Goal: Task Accomplishment & Management: Use online tool/utility

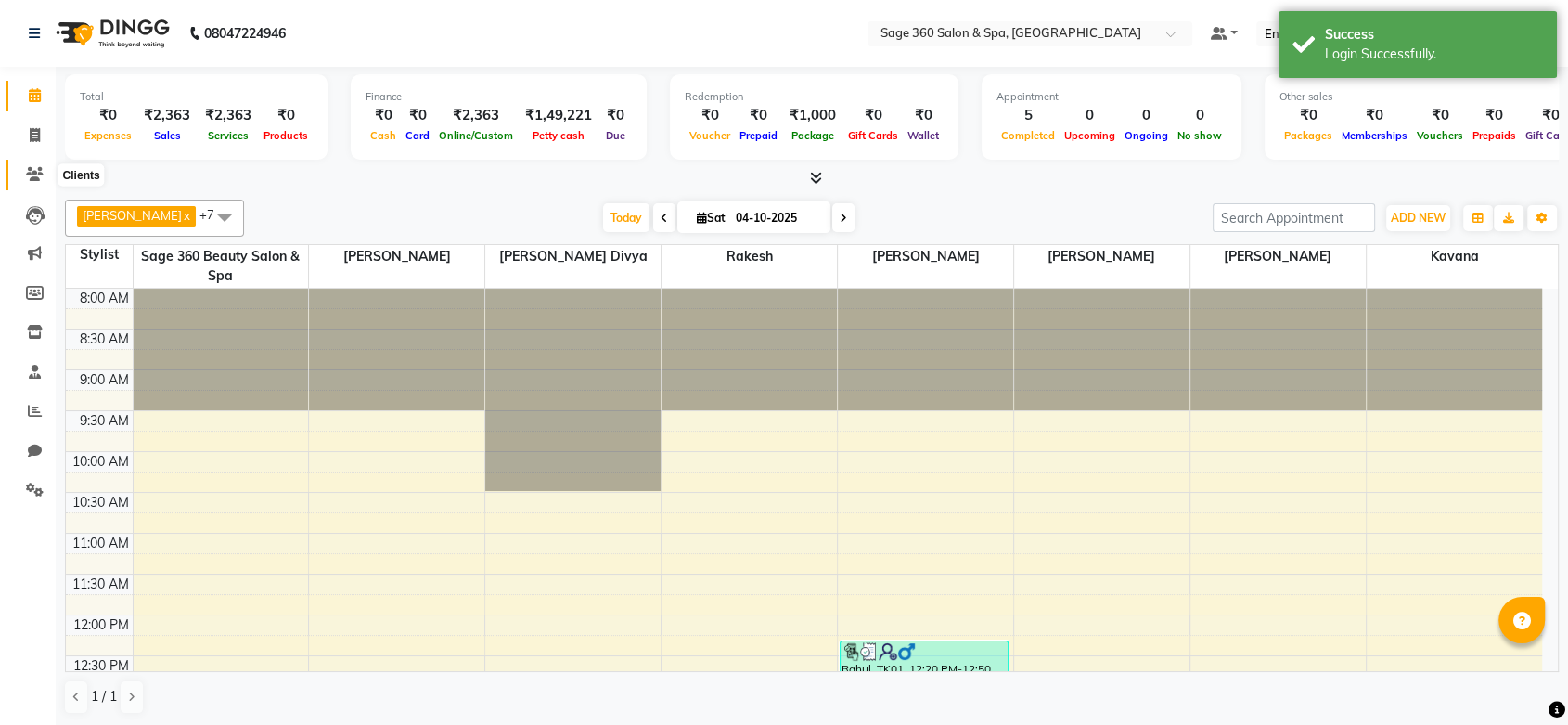
click at [30, 174] on icon at bounding box center [35, 174] width 18 height 14
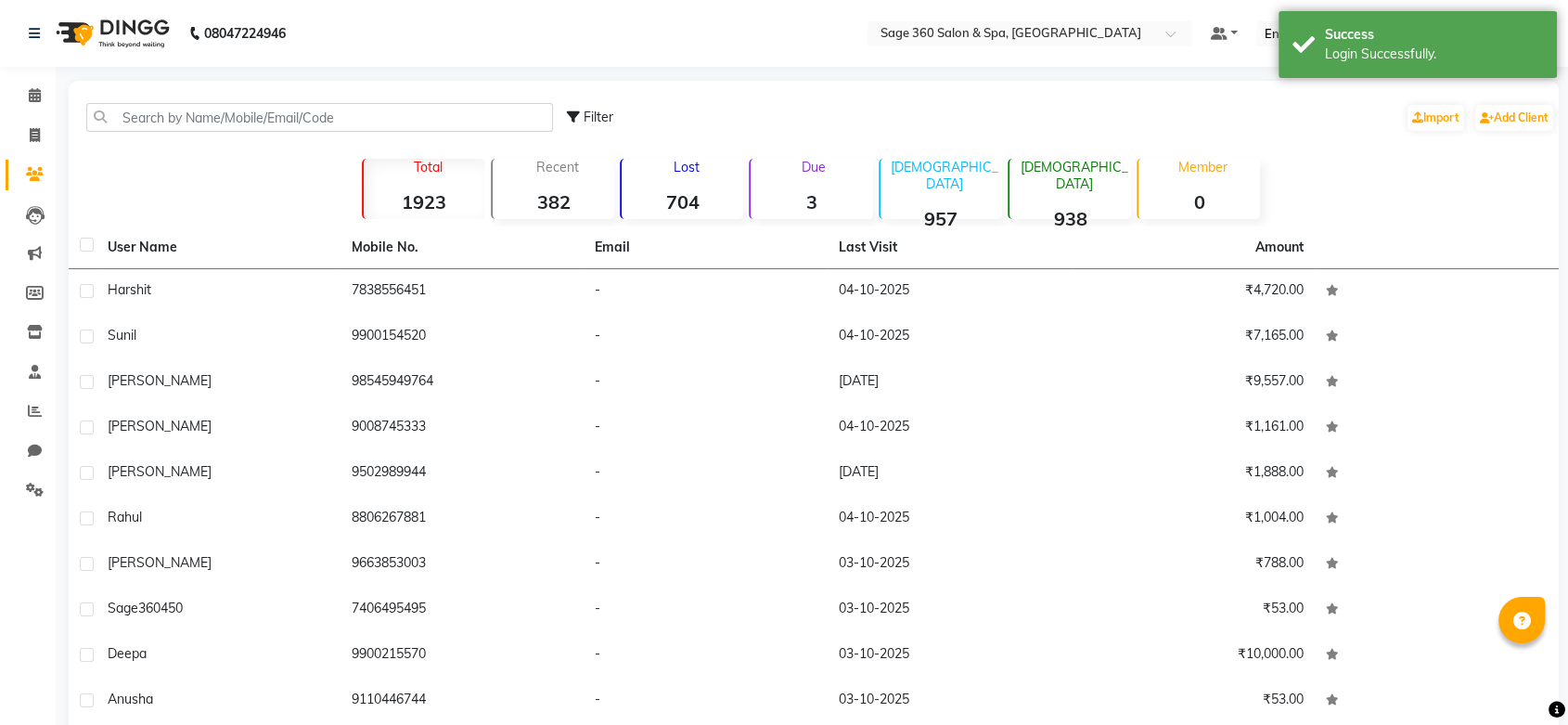
click at [703, 188] on div "Lost 704" at bounding box center [681, 188] width 123 height 60
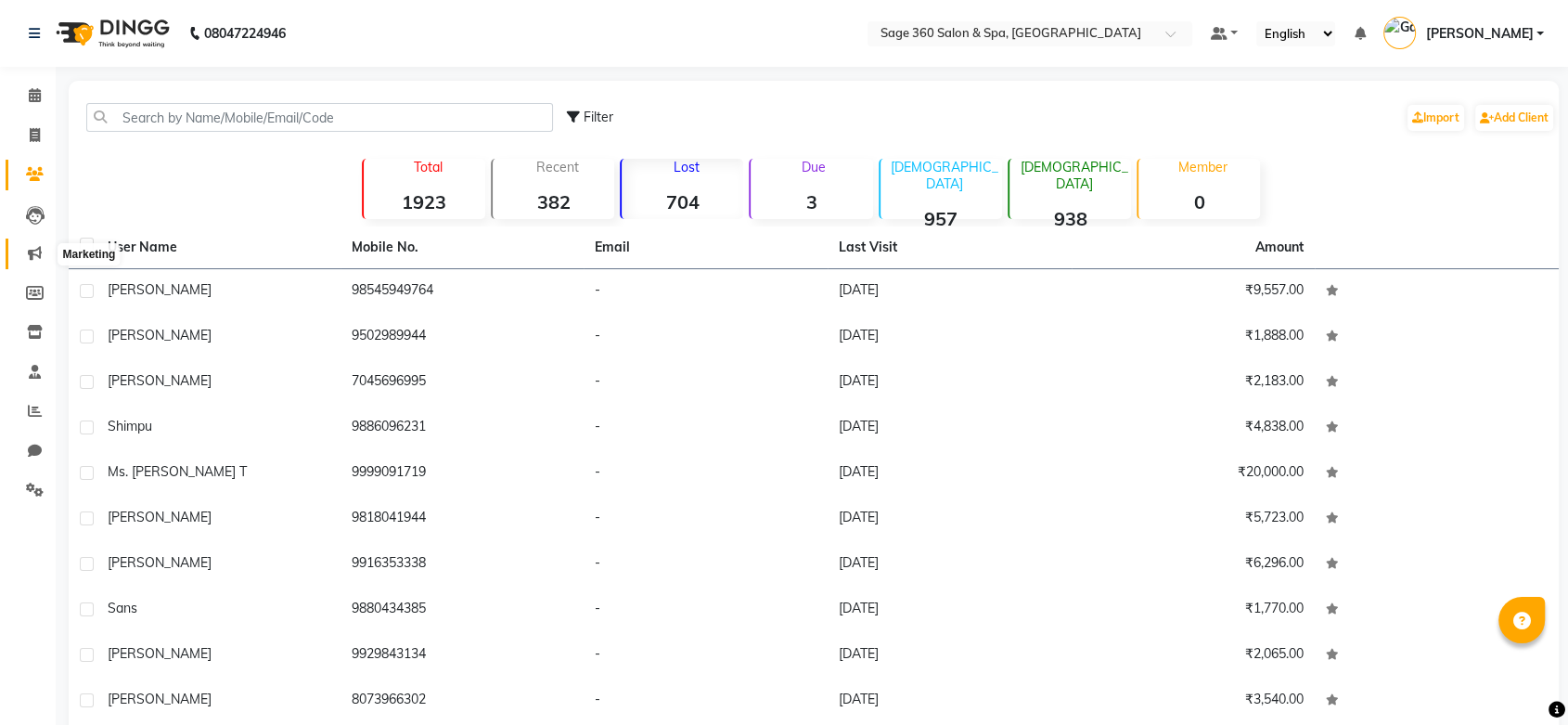
click at [29, 251] on icon at bounding box center [35, 253] width 14 height 14
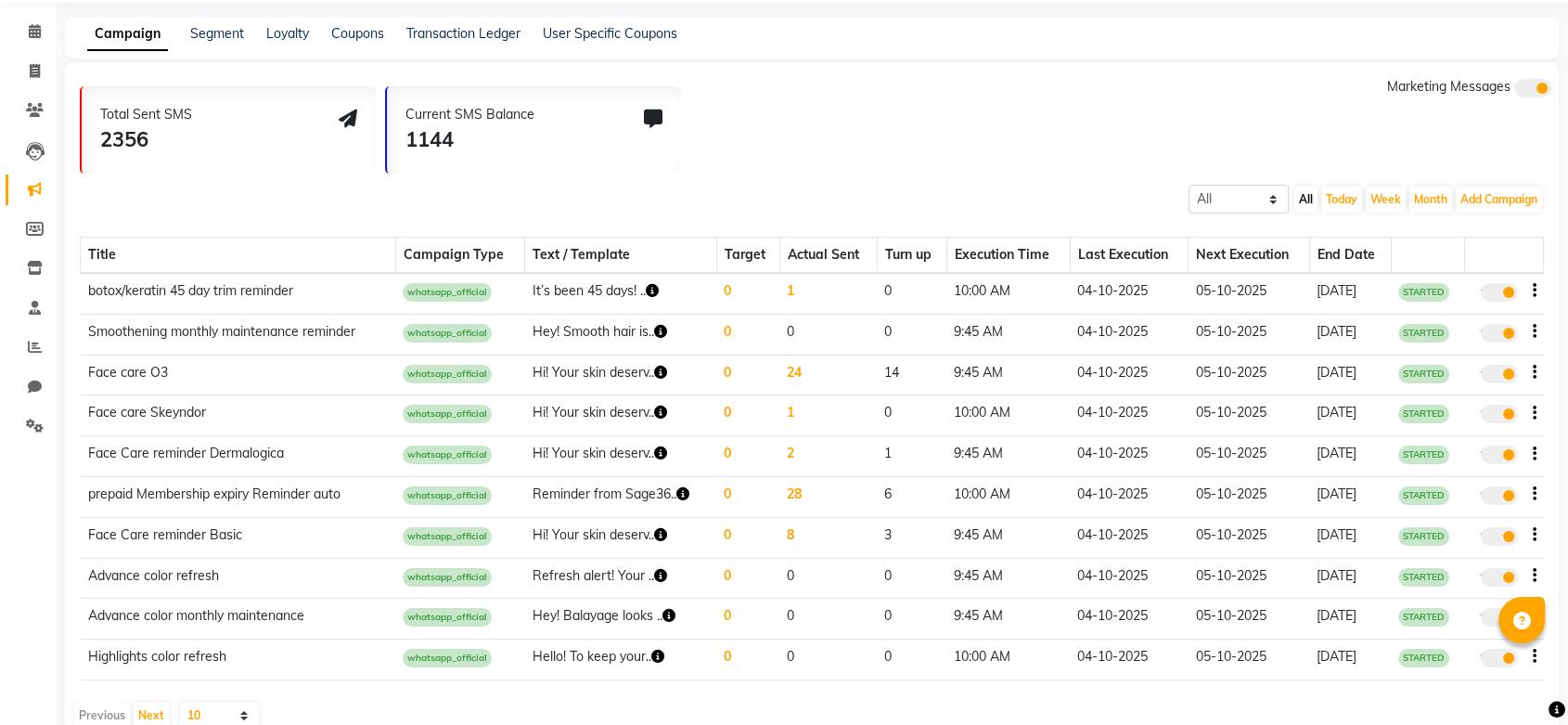
scroll to position [98, 0]
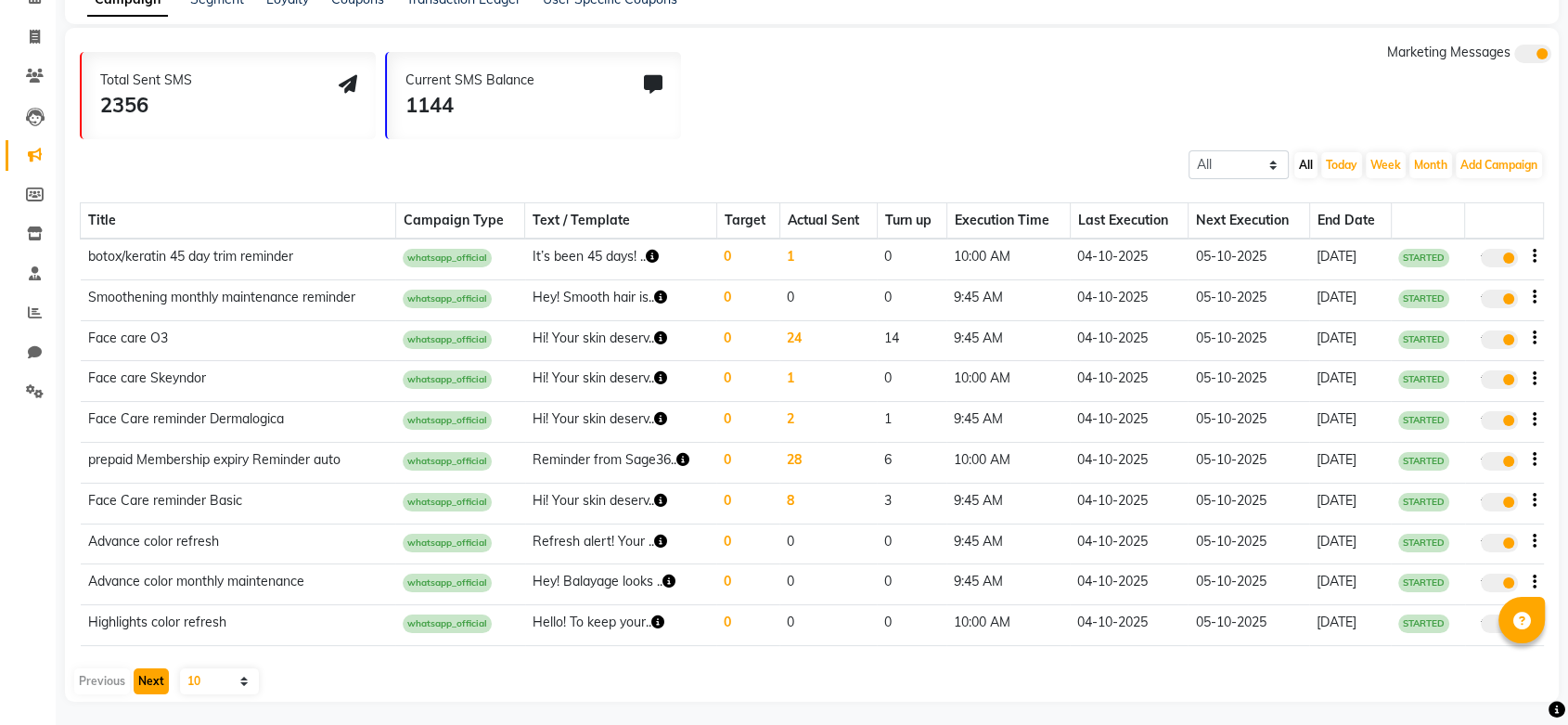
click at [157, 673] on button "Next" at bounding box center [152, 681] width 36 height 26
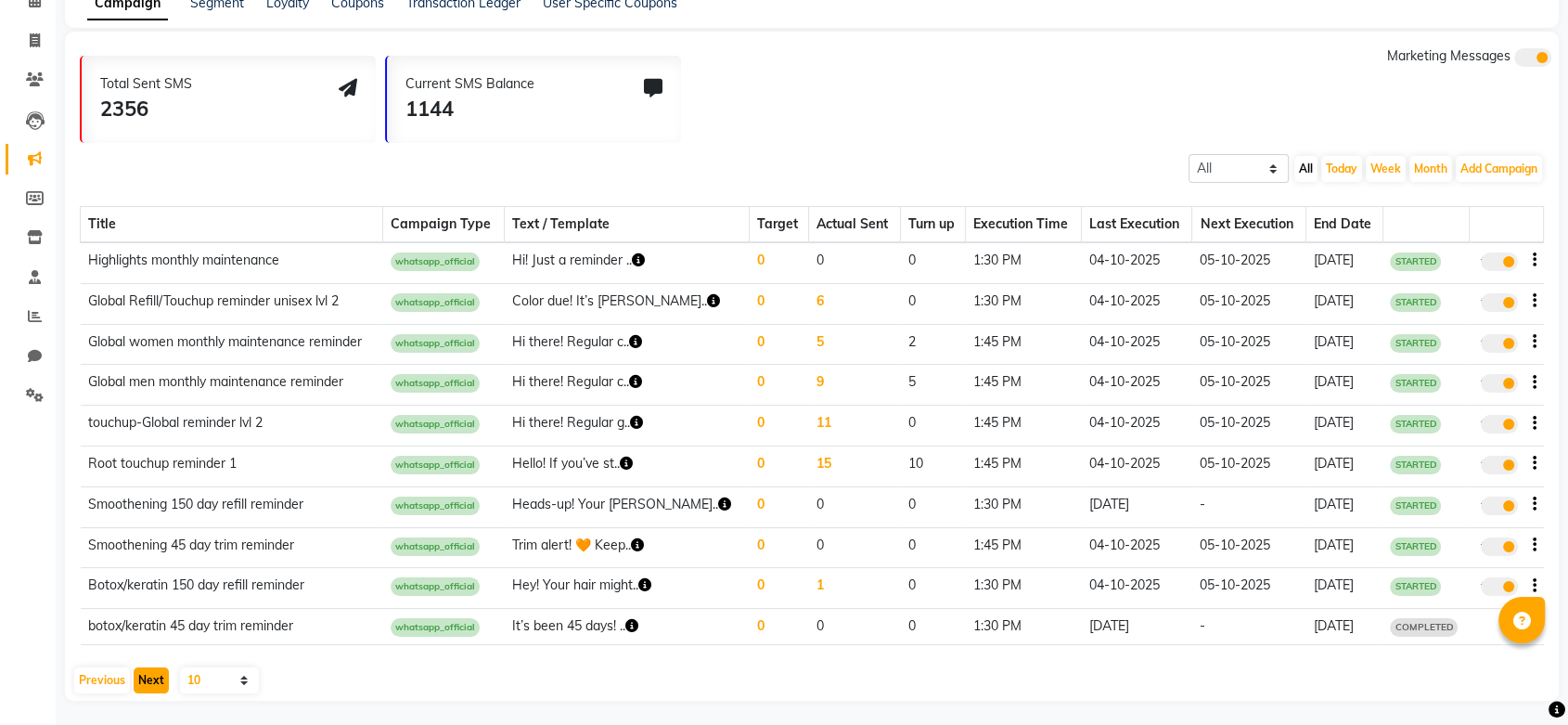
click at [157, 673] on button "Next" at bounding box center [152, 680] width 36 height 26
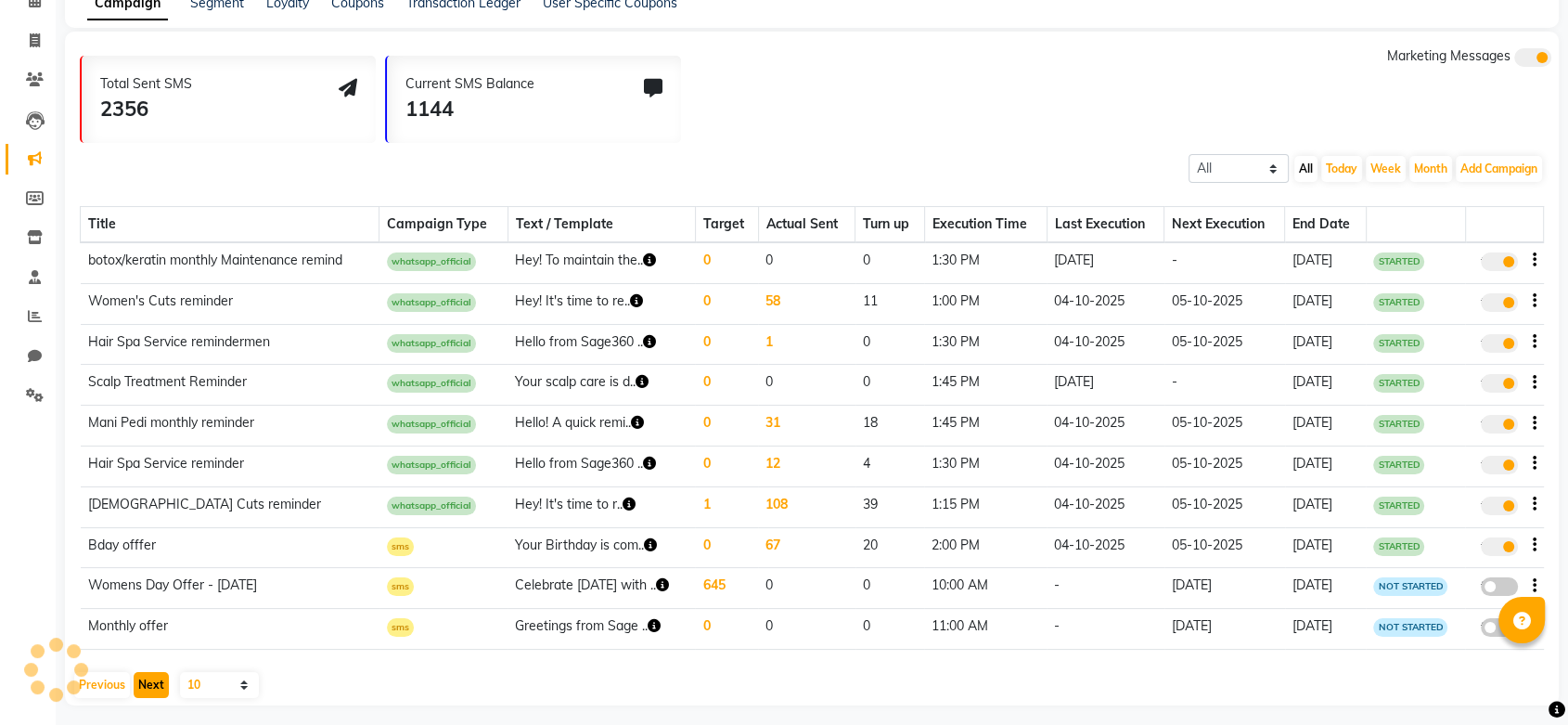
scroll to position [98, 0]
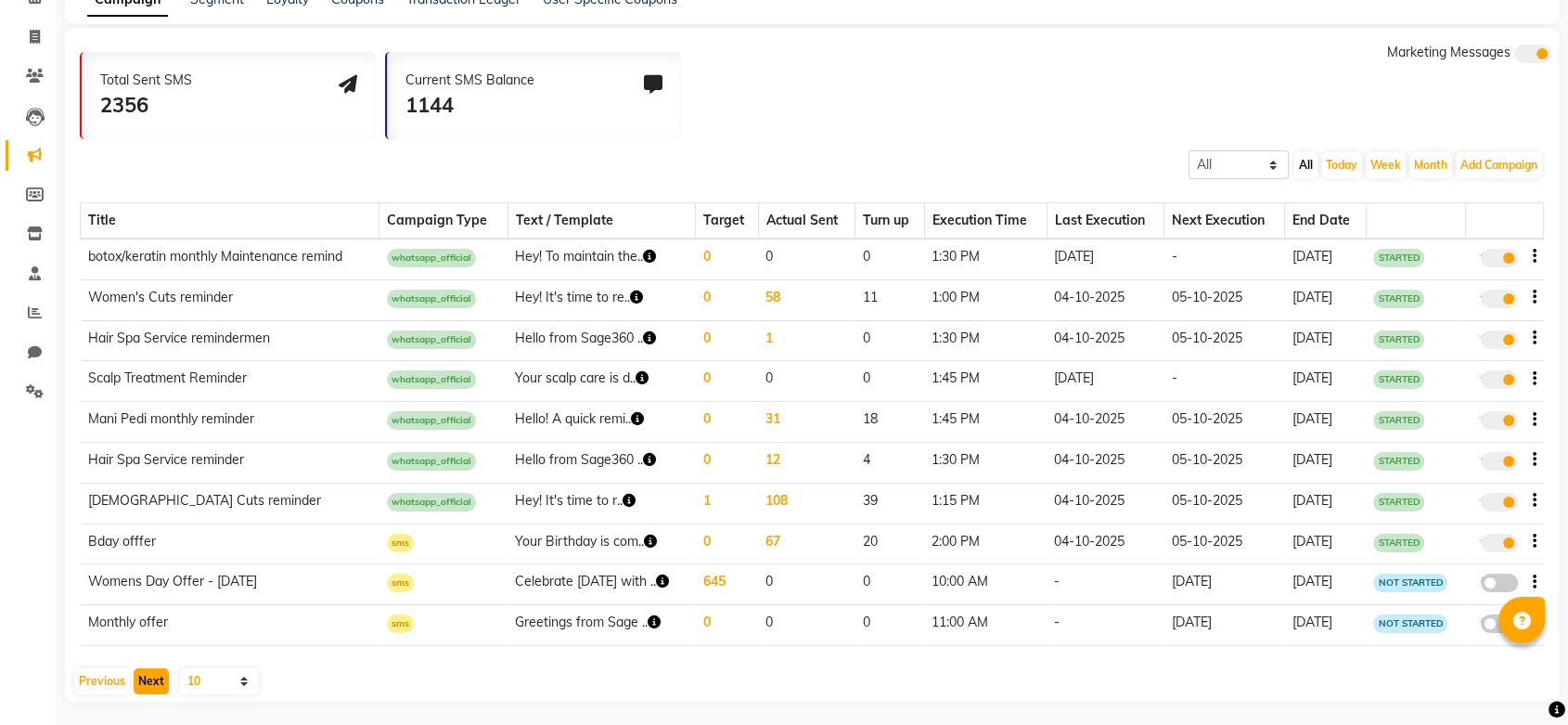
click at [157, 673] on button "Next" at bounding box center [152, 681] width 36 height 26
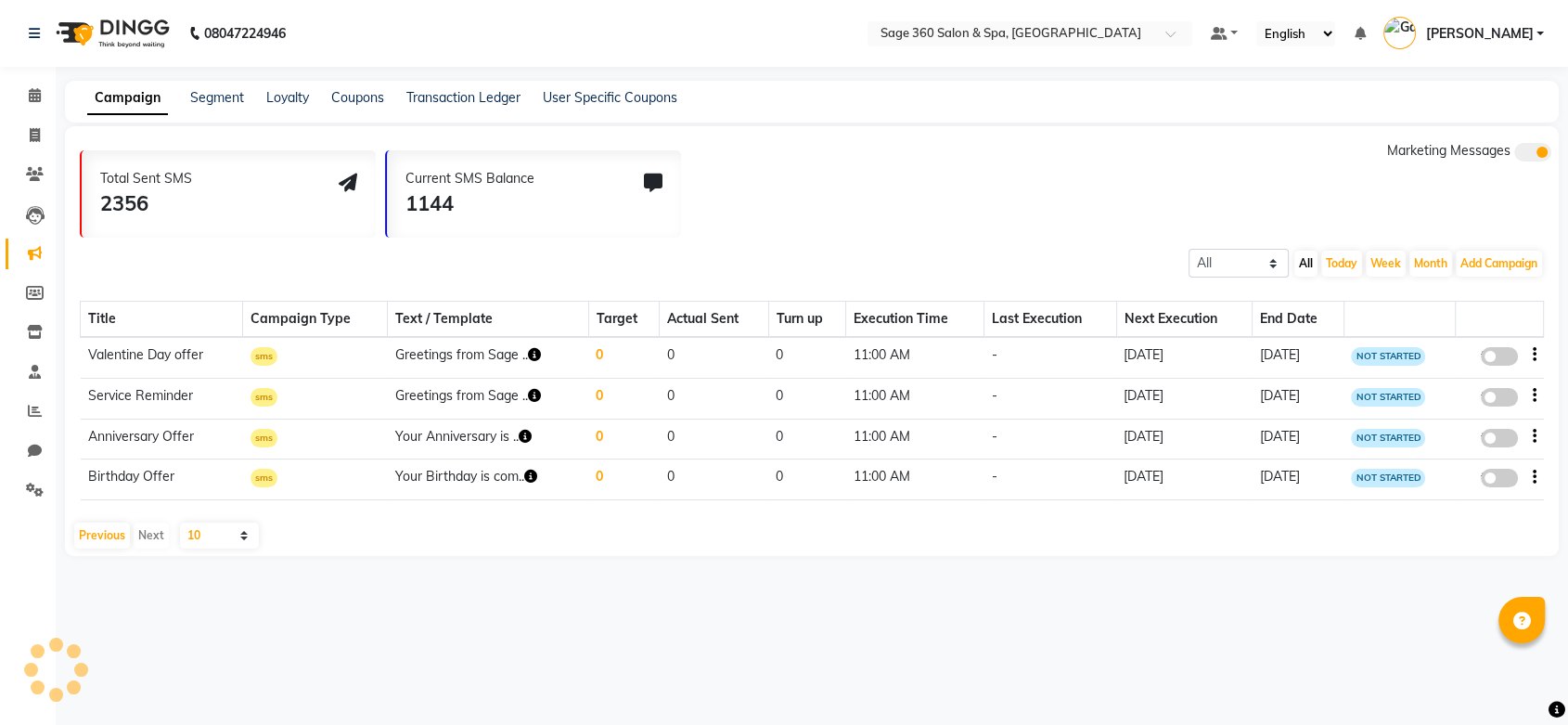
scroll to position [0, 0]
click at [223, 98] on link "Segment" at bounding box center [217, 97] width 54 height 17
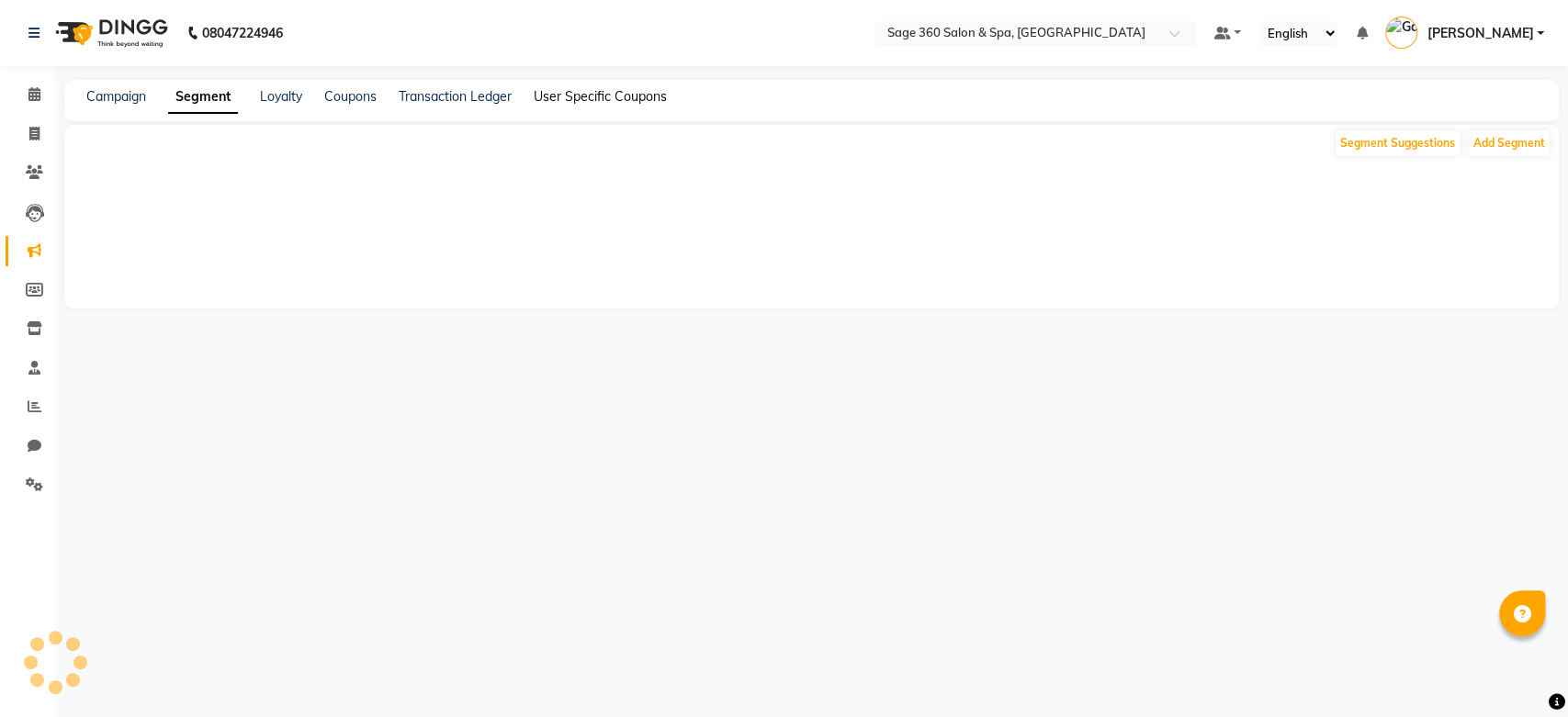
click at [596, 97] on link "User Specific Coupons" at bounding box center [601, 96] width 133 height 17
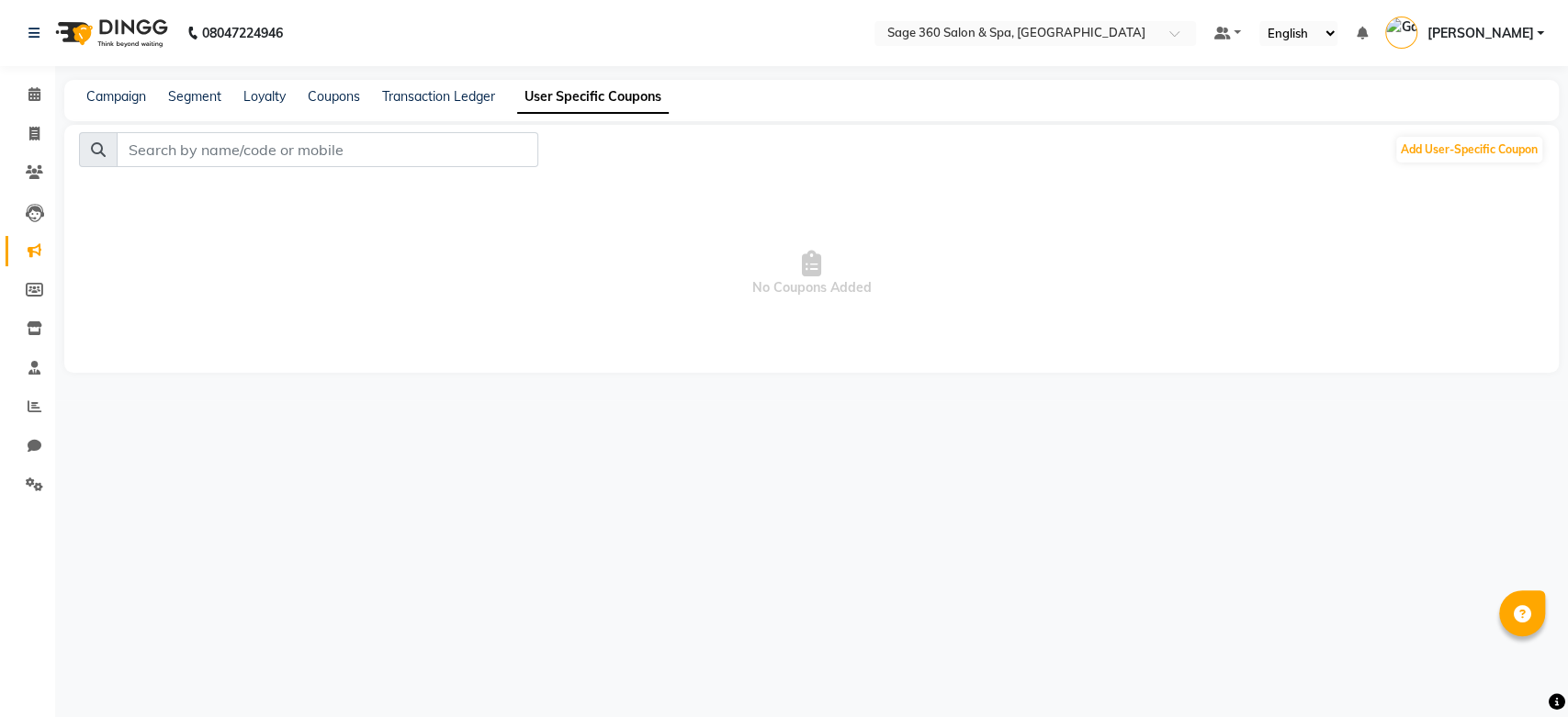
click at [158, 93] on div "Campaign Segment Loyalty Coupons Transaction Ledger User Specific Coupons" at bounding box center [367, 97] width 604 height 20
click at [198, 100] on link "Segment" at bounding box center [194, 96] width 53 height 17
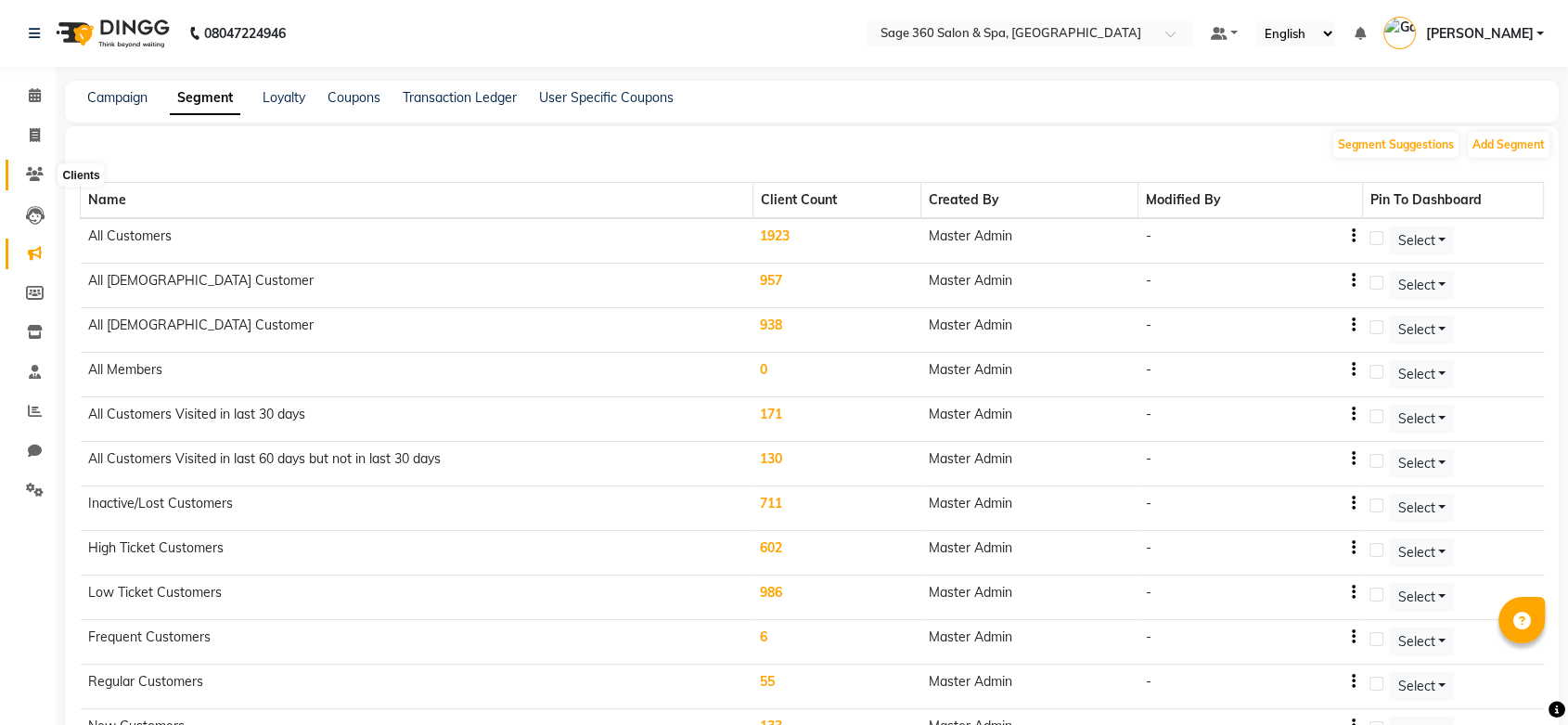
click at [38, 175] on icon at bounding box center [35, 174] width 18 height 14
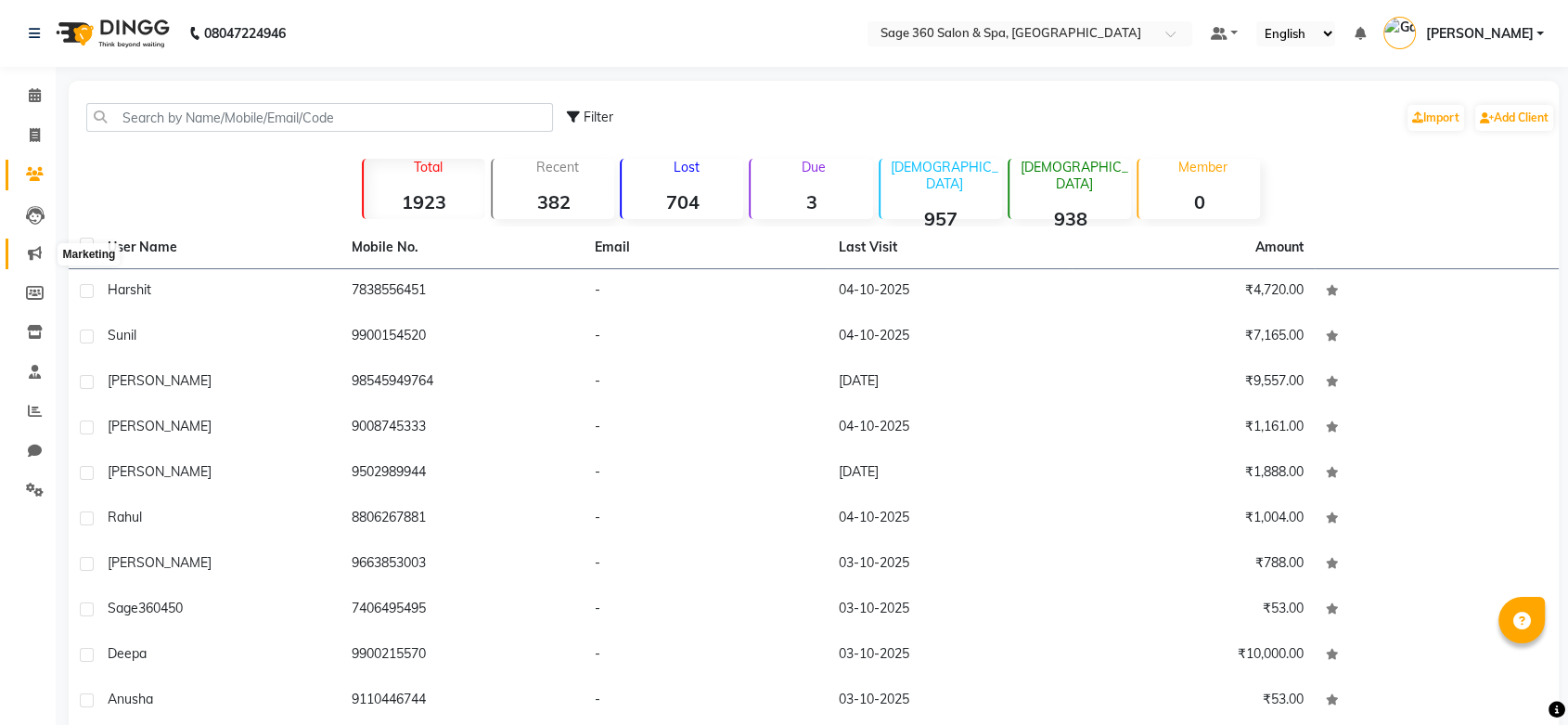
click at [33, 255] on icon at bounding box center [35, 253] width 14 height 14
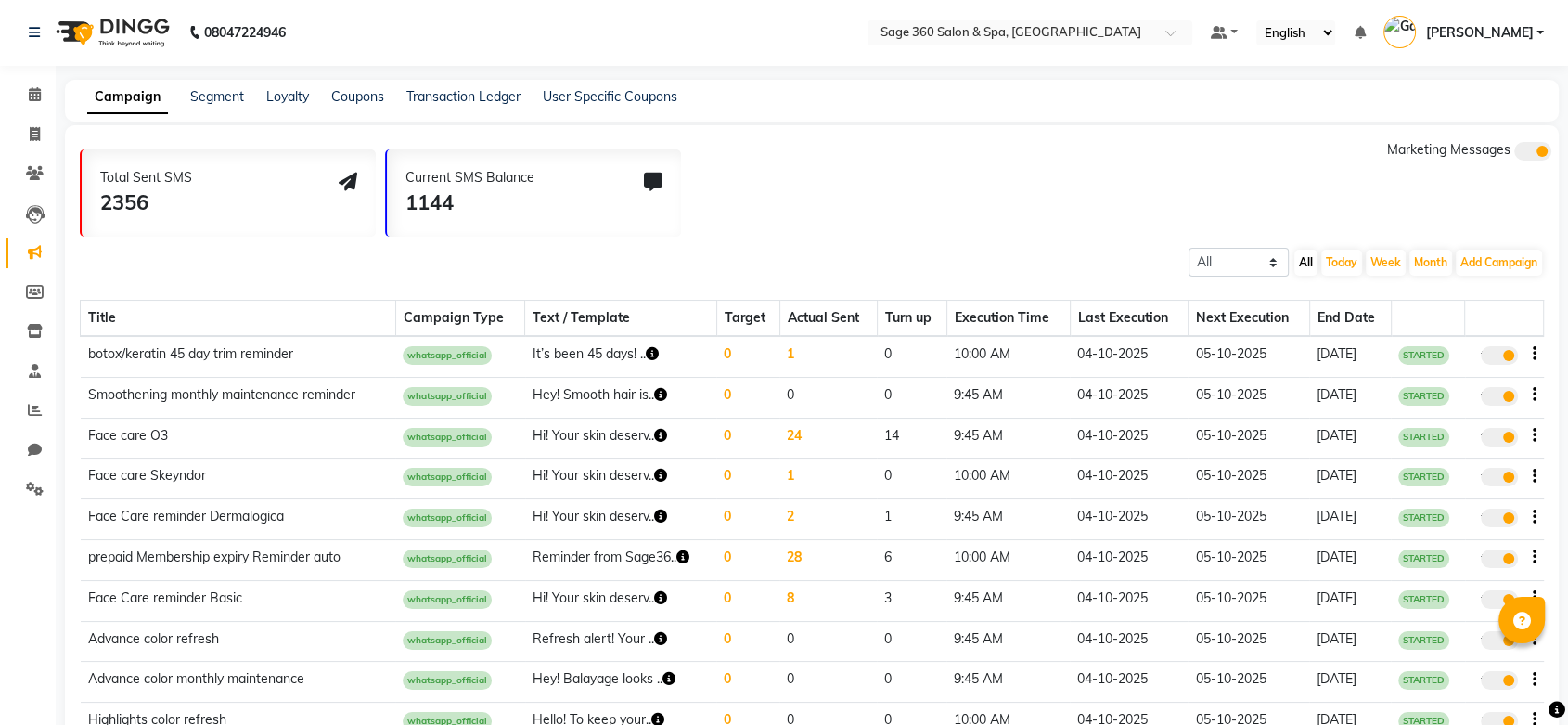
scroll to position [2, 0]
click at [230, 99] on link "Segment" at bounding box center [217, 95] width 54 height 17
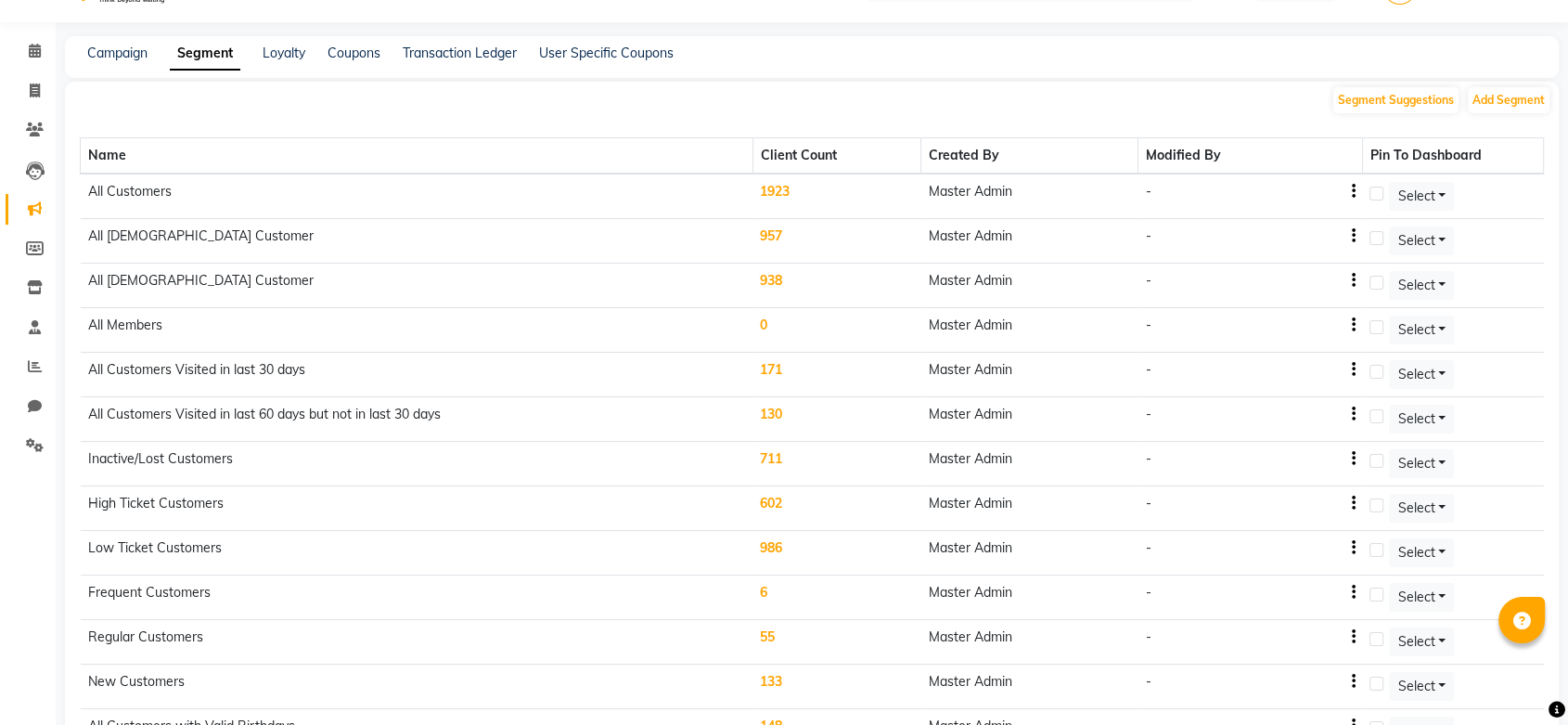
scroll to position [47, 0]
click at [826, 455] on td "711" at bounding box center [836, 462] width 168 height 45
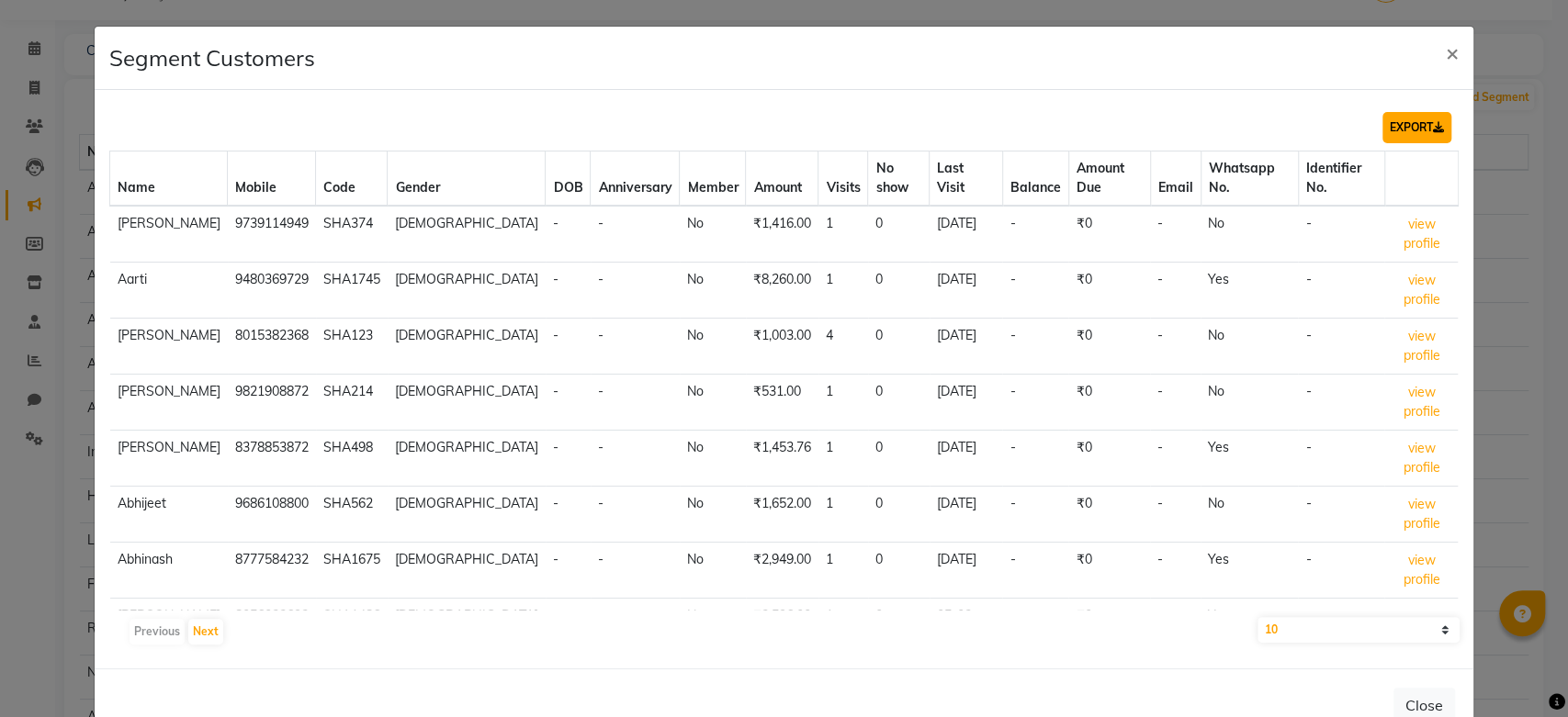
click at [1398, 136] on button "EXPORT" at bounding box center [1417, 128] width 69 height 31
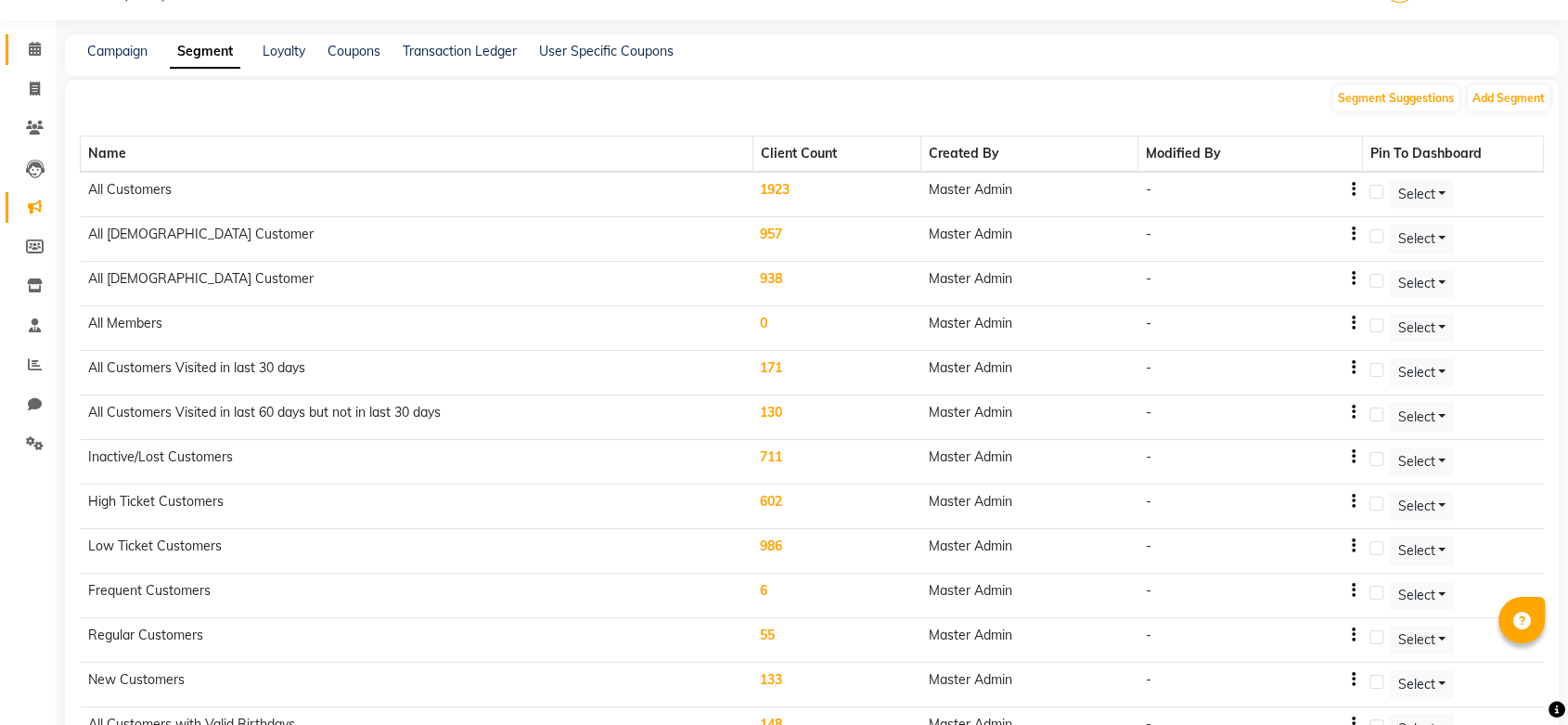
click at [45, 60] on link "Calendar" at bounding box center [28, 50] width 45 height 31
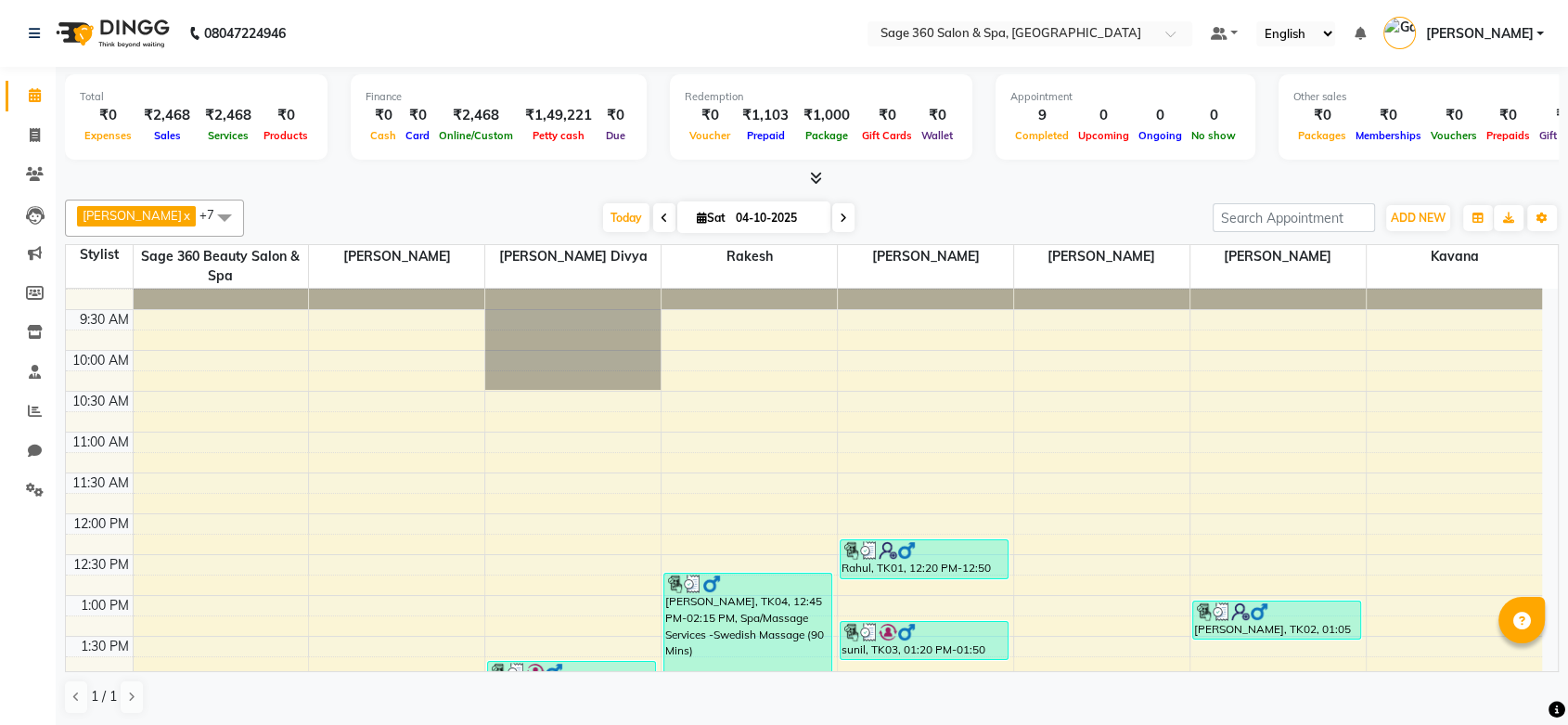
scroll to position [102, 0]
